Goal: Information Seeking & Learning: Learn about a topic

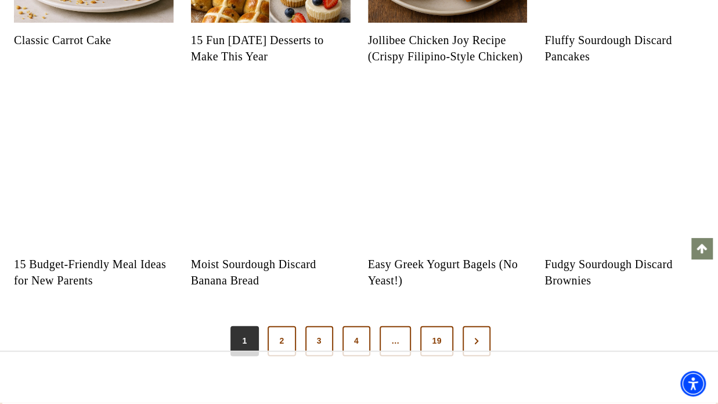
scroll to position [1138, 0]
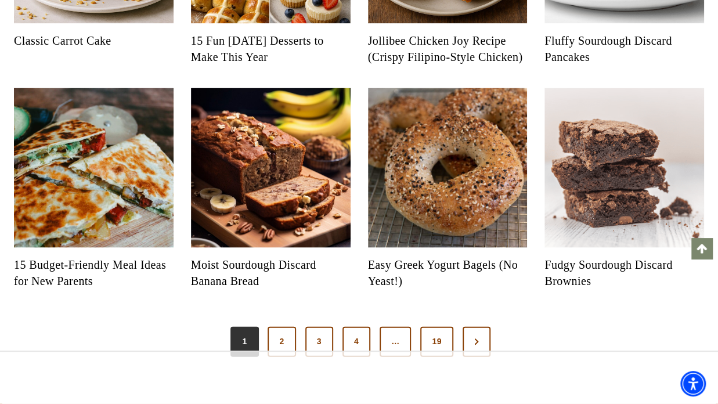
click at [117, 210] on img "Read More 15 Budget-Friendly Meal Ideas for New Parents" at bounding box center [94, 168] width 160 height 160
click at [277, 337] on link "2" at bounding box center [281, 342] width 28 height 30
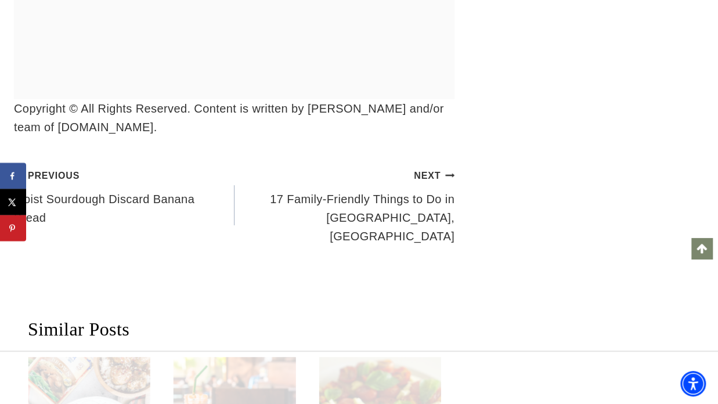
scroll to position [8708, 0]
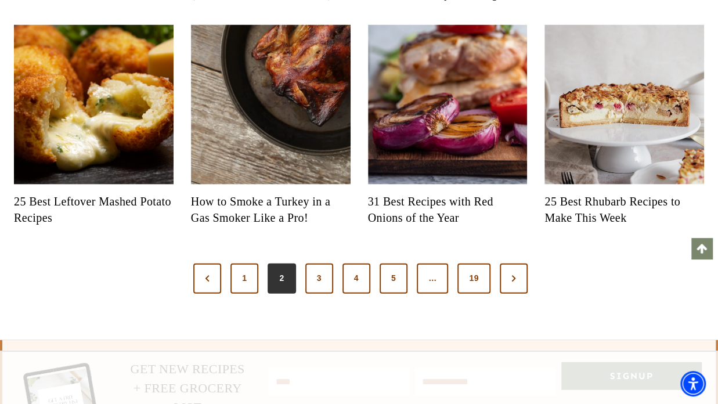
scroll to position [1203, 0]
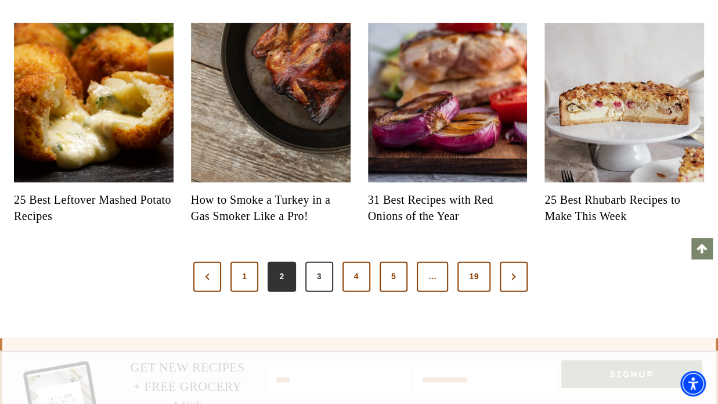
click at [313, 292] on link "3" at bounding box center [319, 277] width 28 height 30
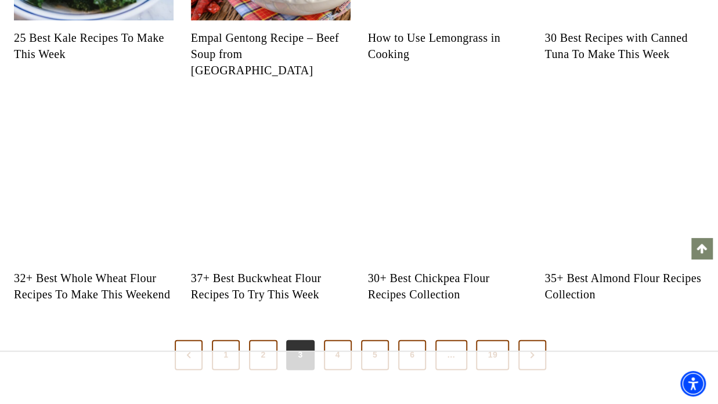
scroll to position [1186, 0]
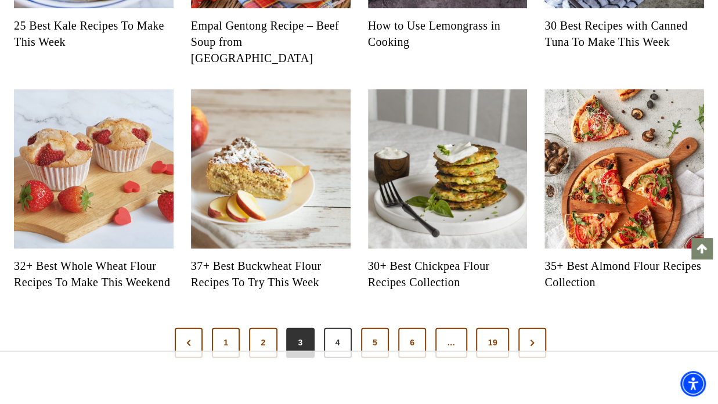
click at [335, 339] on link "4" at bounding box center [338, 343] width 28 height 30
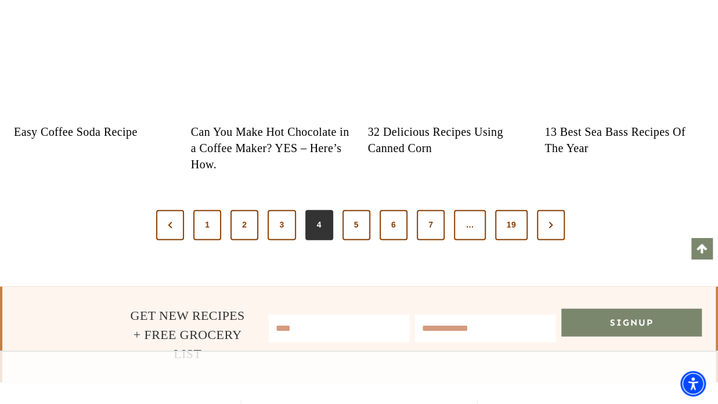
scroll to position [1288, 0]
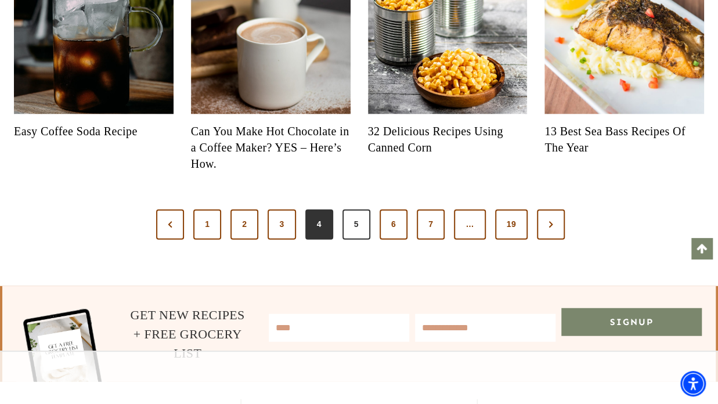
click at [354, 240] on link "5" at bounding box center [356, 224] width 28 height 30
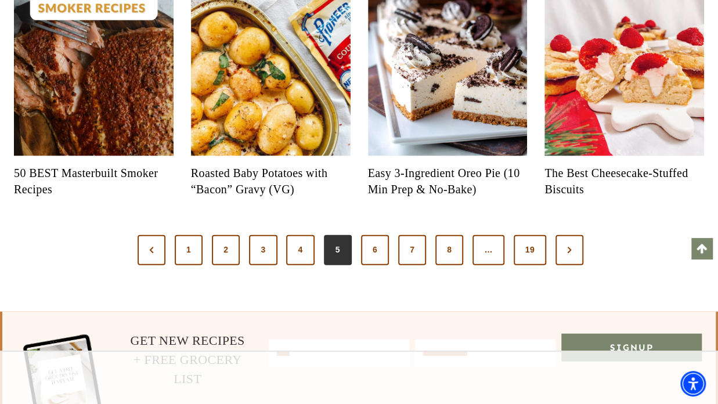
scroll to position [1247, 0]
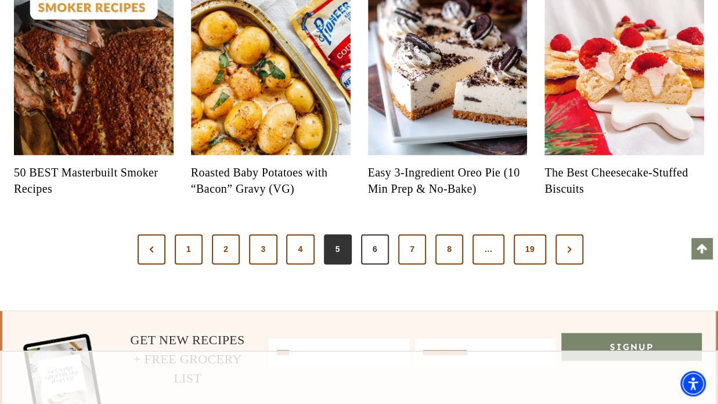
click at [374, 265] on link "6" at bounding box center [375, 249] width 28 height 30
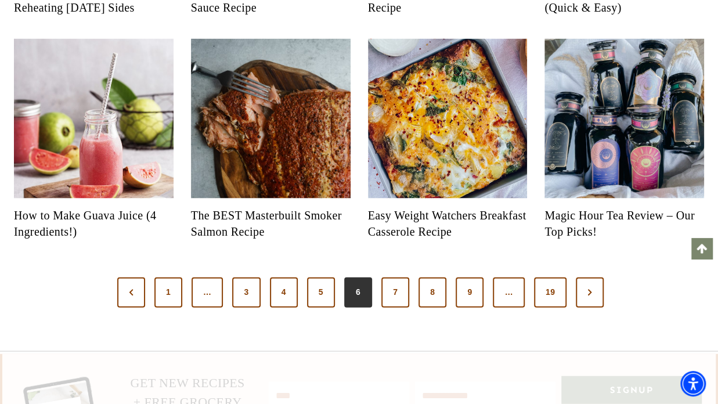
scroll to position [1188, 0]
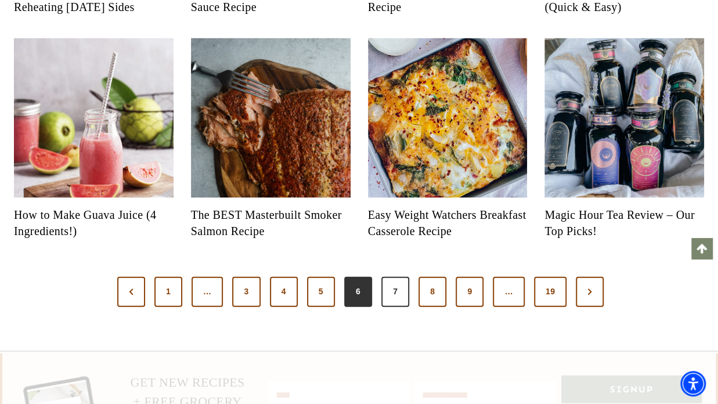
click at [401, 306] on link "7" at bounding box center [395, 292] width 28 height 30
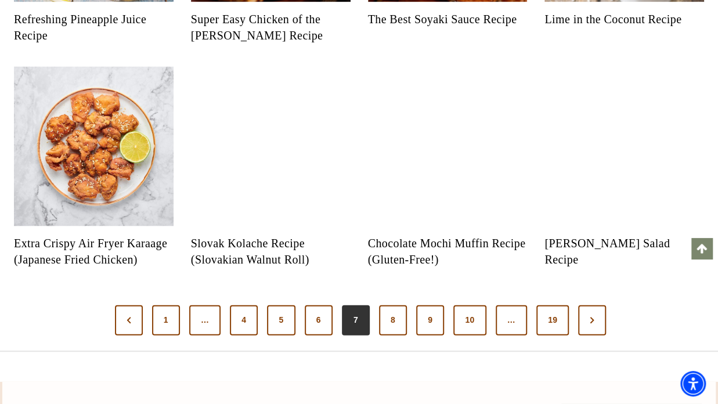
scroll to position [1180, 0]
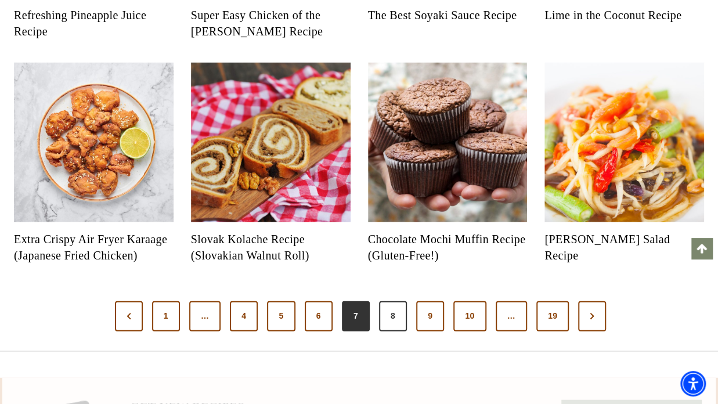
click at [394, 329] on link "8" at bounding box center [393, 316] width 28 height 30
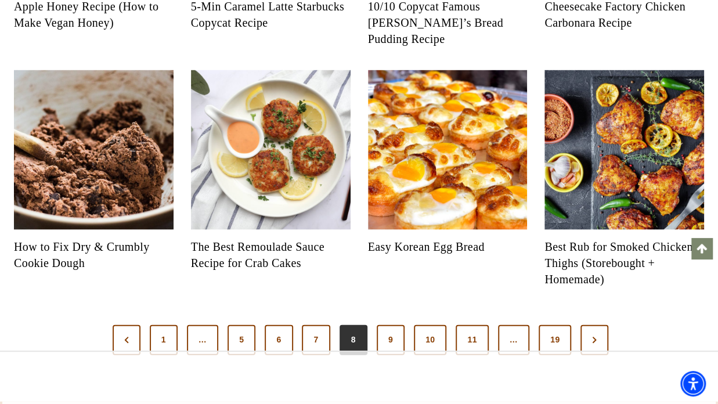
scroll to position [1241, 0]
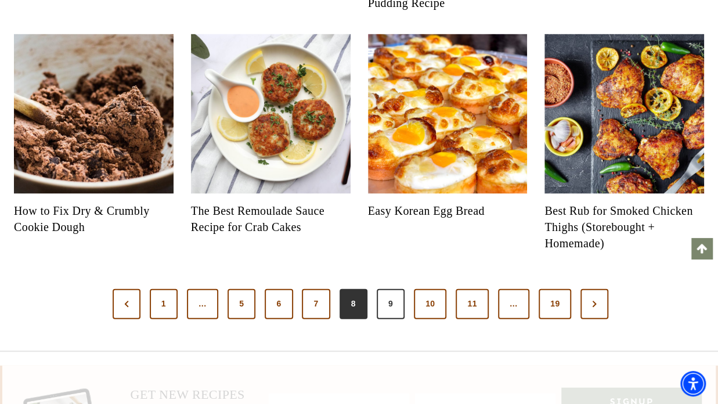
click at [401, 289] on link "9" at bounding box center [391, 304] width 28 height 30
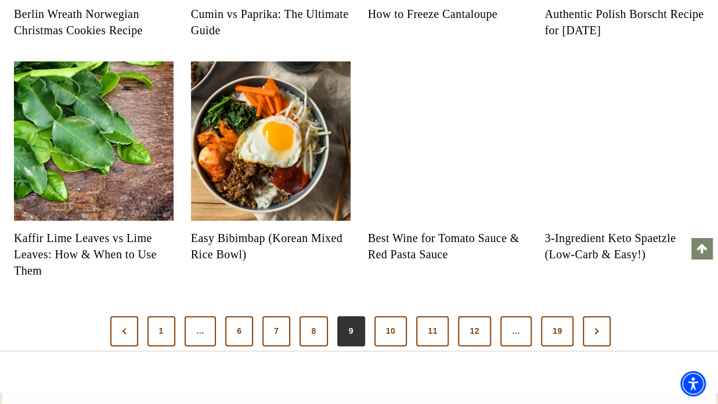
scroll to position [1165, 0]
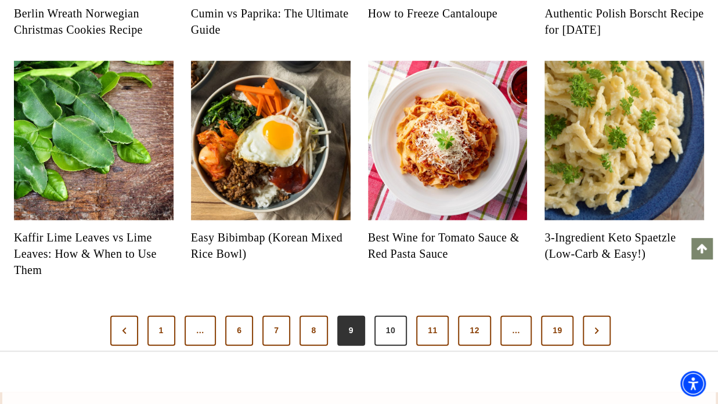
click at [388, 333] on link "10" at bounding box center [390, 331] width 32 height 30
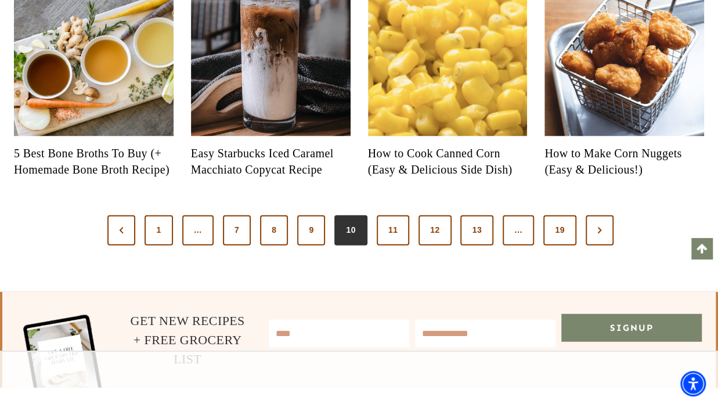
scroll to position [1266, 0]
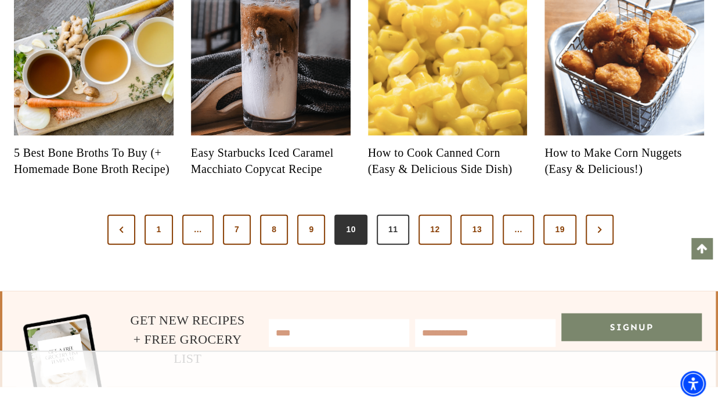
click at [385, 241] on link "11" at bounding box center [393, 230] width 32 height 30
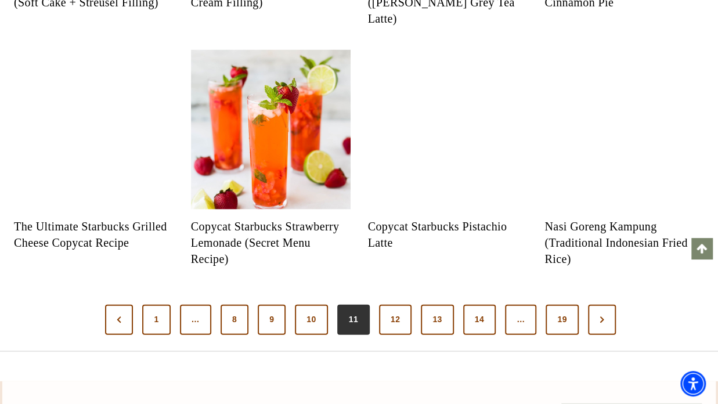
scroll to position [1227, 0]
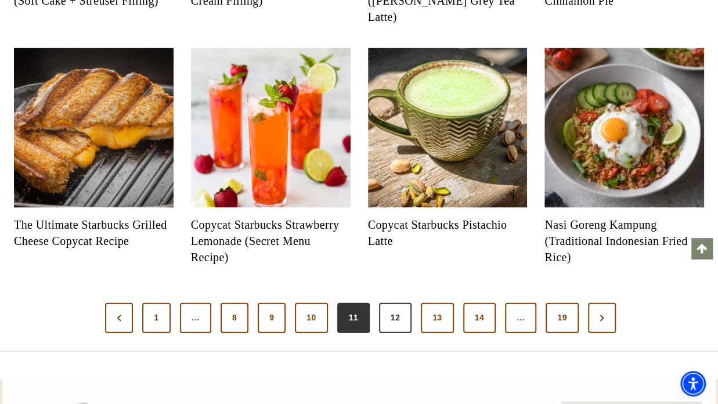
click at [399, 315] on link "12" at bounding box center [395, 318] width 32 height 30
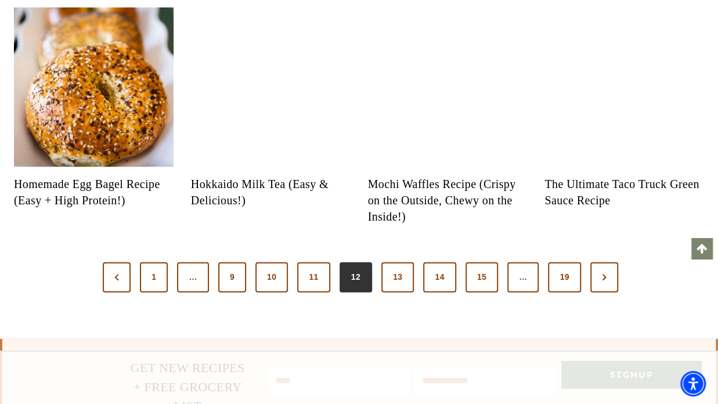
scroll to position [1267, 0]
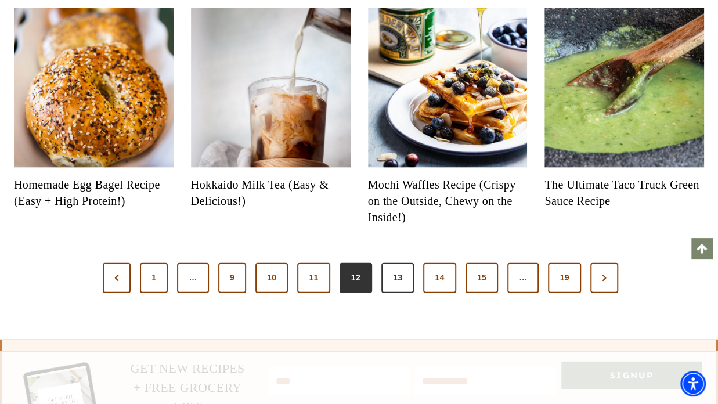
click at [400, 273] on link "13" at bounding box center [397, 278] width 32 height 30
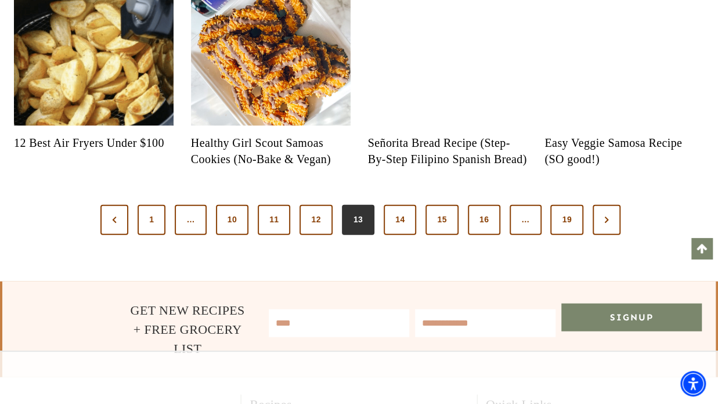
scroll to position [1309, 0]
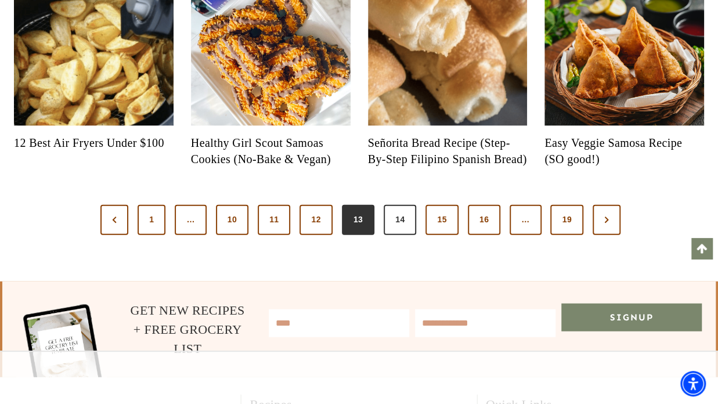
click at [400, 235] on link "14" at bounding box center [399, 220] width 32 height 30
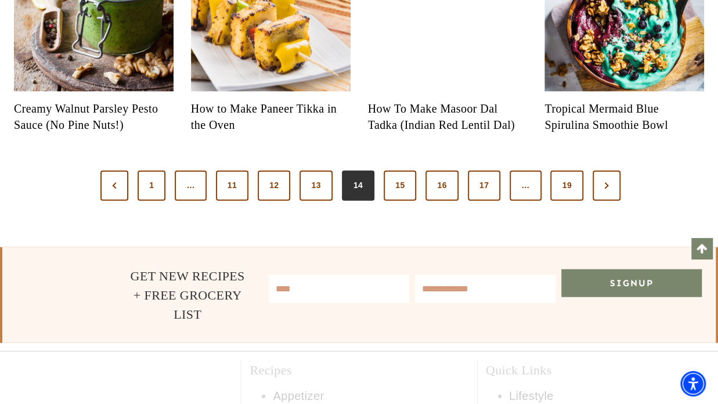
scroll to position [1327, 0]
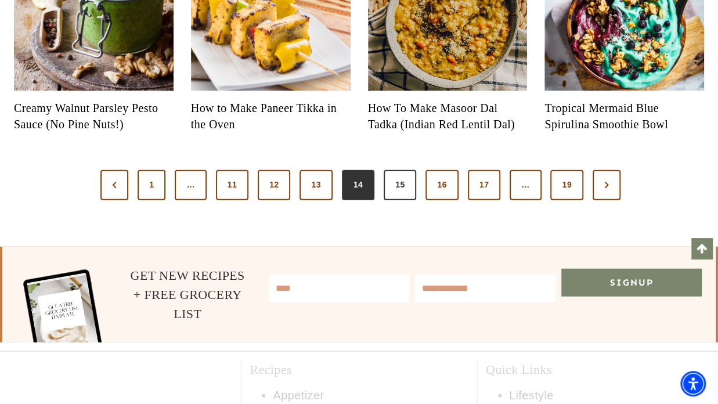
click at [406, 200] on link "15" at bounding box center [399, 185] width 32 height 30
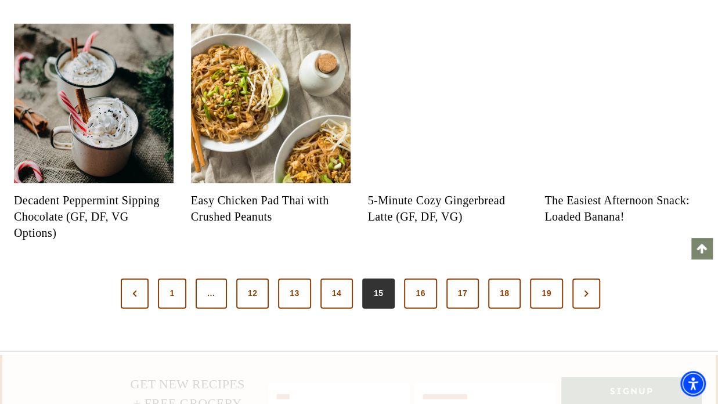
scroll to position [1255, 0]
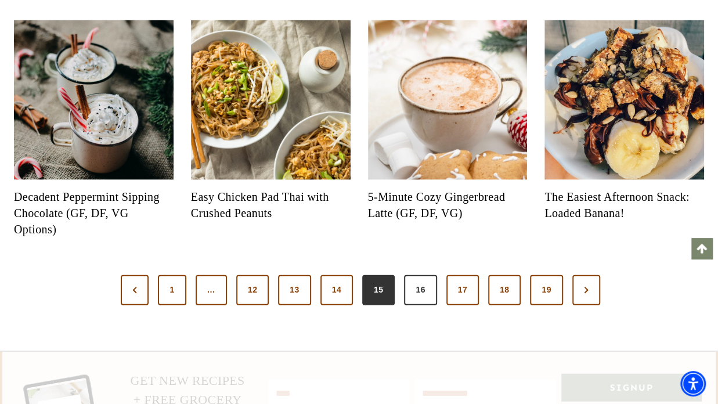
click at [421, 297] on link "16" at bounding box center [420, 290] width 32 height 30
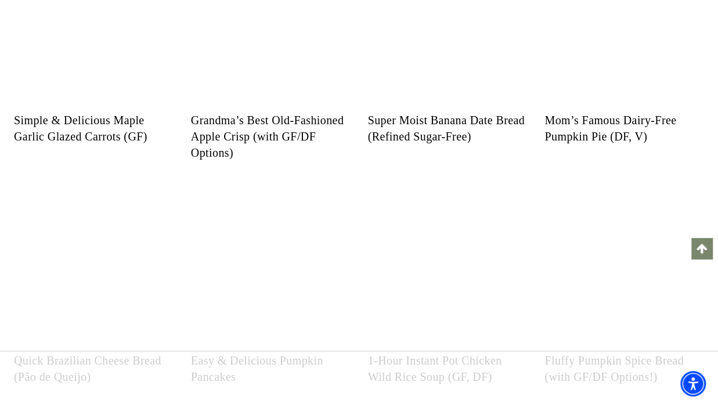
scroll to position [1222, 0]
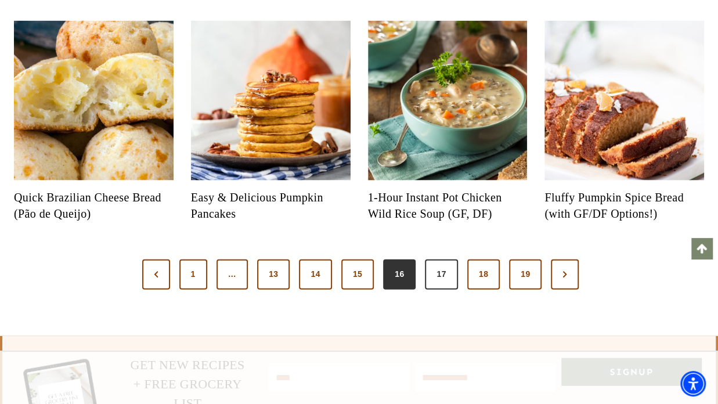
click at [435, 289] on link "17" at bounding box center [441, 274] width 32 height 30
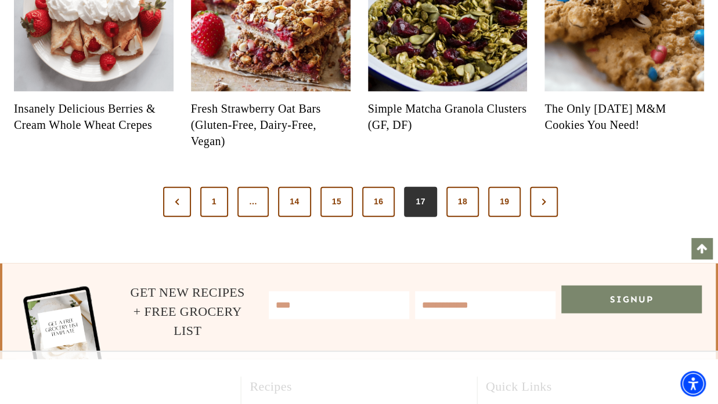
scroll to position [1313, 0]
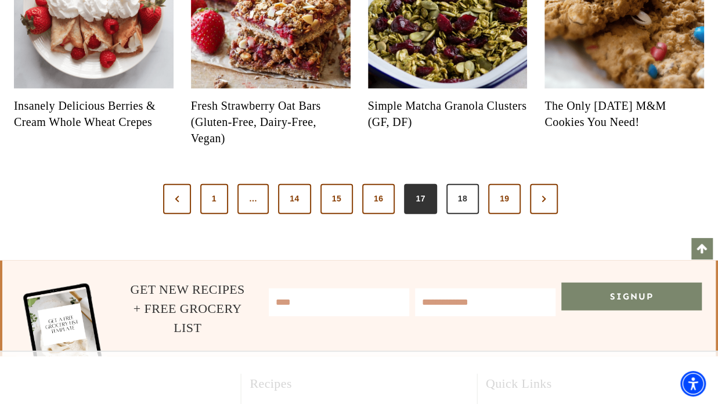
click at [450, 202] on link "18" at bounding box center [462, 199] width 32 height 30
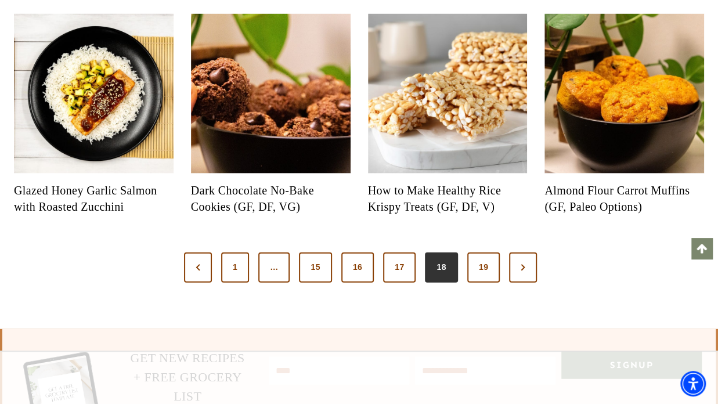
scroll to position [1229, 0]
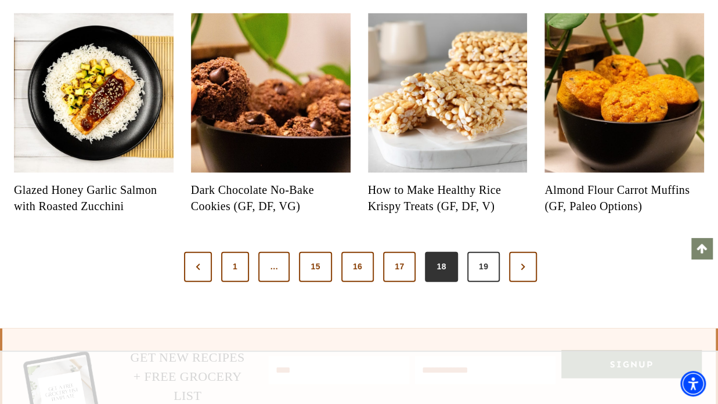
click at [476, 273] on link "19" at bounding box center [483, 267] width 32 height 30
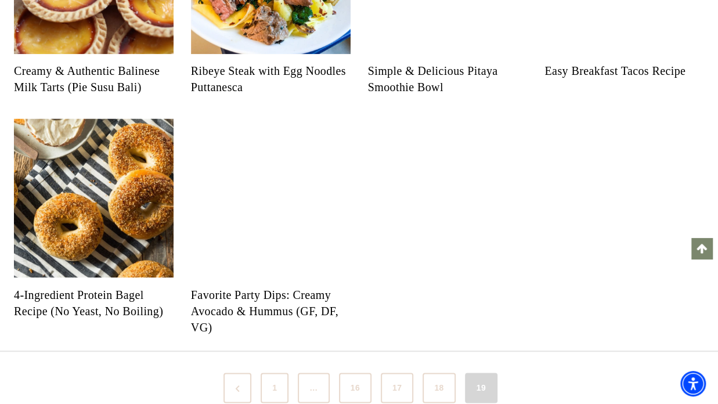
scroll to position [886, 0]
